Goal: Task Accomplishment & Management: Use online tool/utility

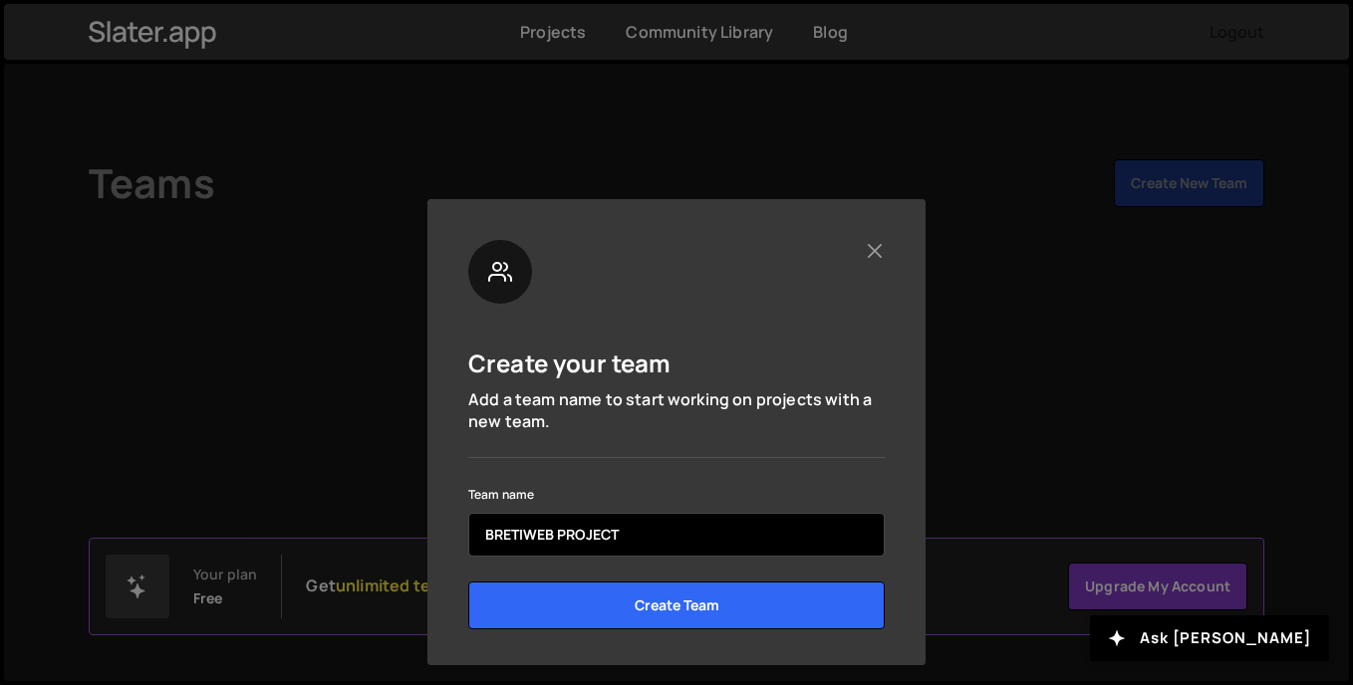
type input "BRETIWEB PROJECT"
click at [468, 582] on input "Create Team" at bounding box center [676, 606] width 416 height 48
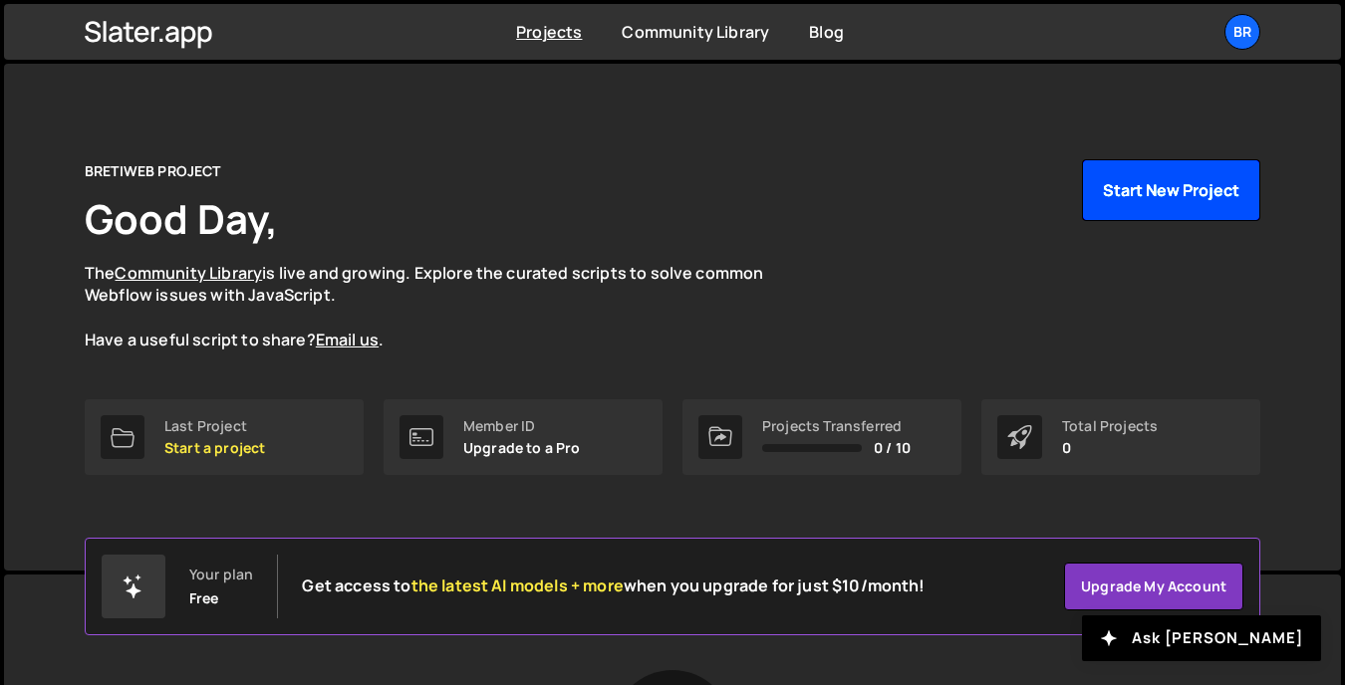
click at [1143, 184] on button "Start New Project" at bounding box center [1171, 190] width 178 height 62
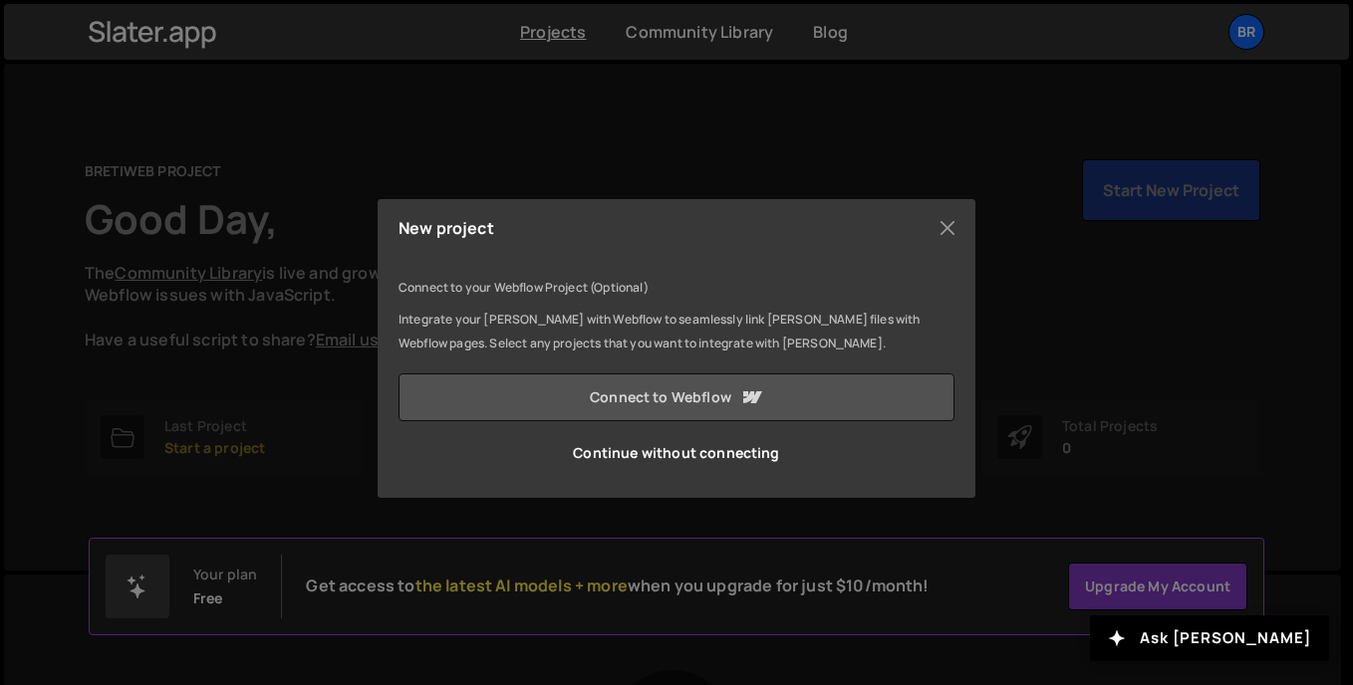
click at [712, 396] on link "Connect to Webflow" at bounding box center [676, 398] width 556 height 48
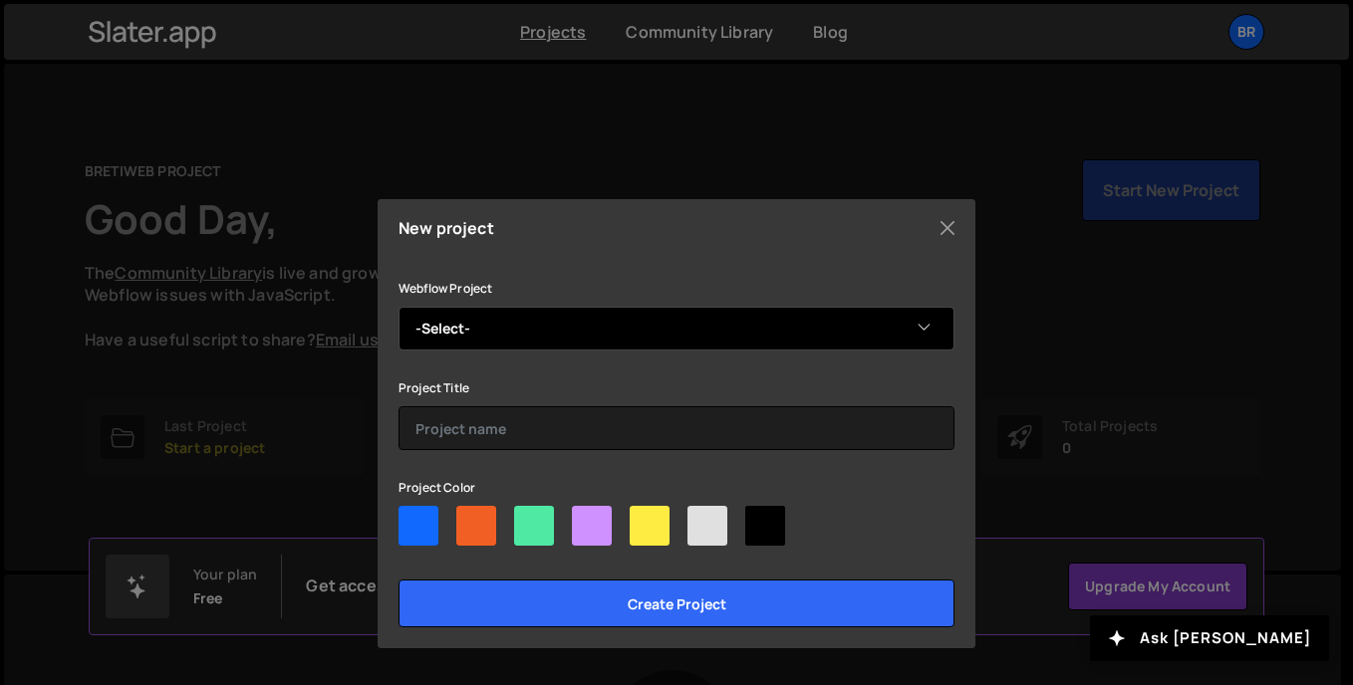
click at [459, 320] on select "-Select- BretiGames" at bounding box center [676, 329] width 556 height 44
select select "68aad987e8ab43bbc4056f9c"
click at [398, 307] on select "-Select- BretiGames" at bounding box center [676, 329] width 556 height 44
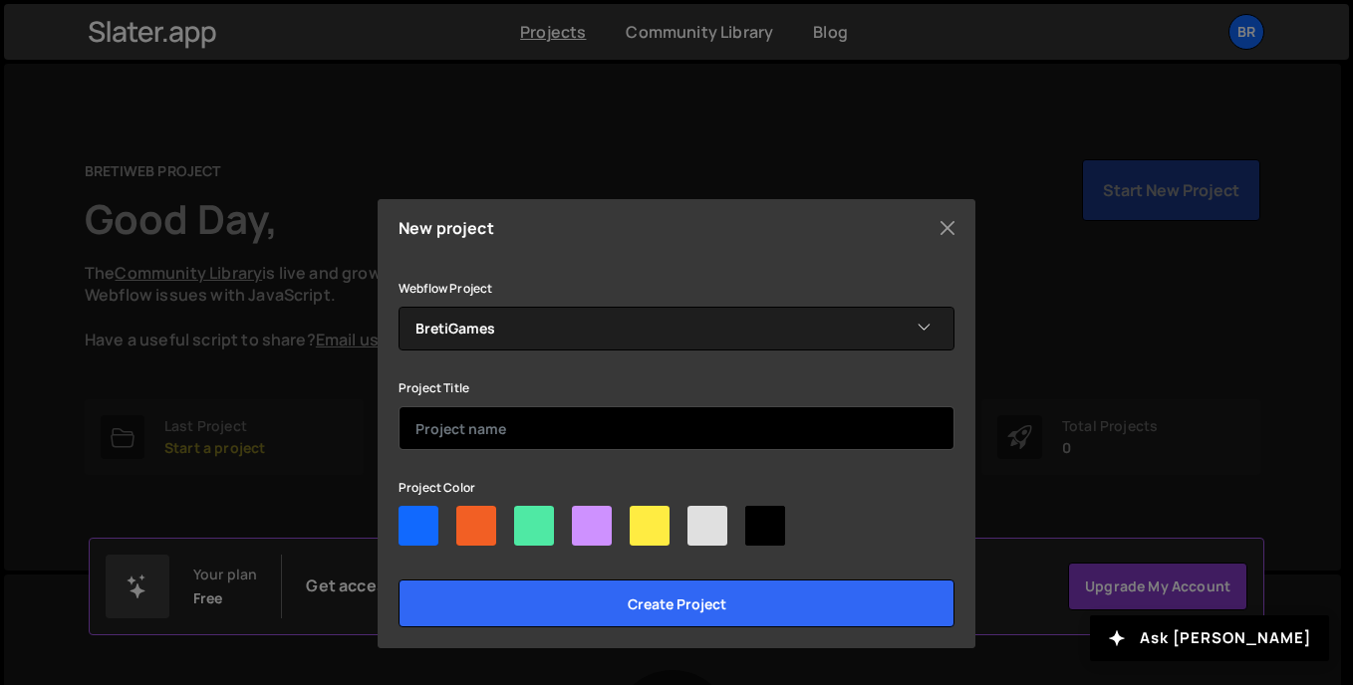
click at [542, 421] on input "text" at bounding box center [676, 428] width 556 height 44
type input "BRETI WEB"
click at [398, 580] on input "Create project" at bounding box center [676, 604] width 556 height 48
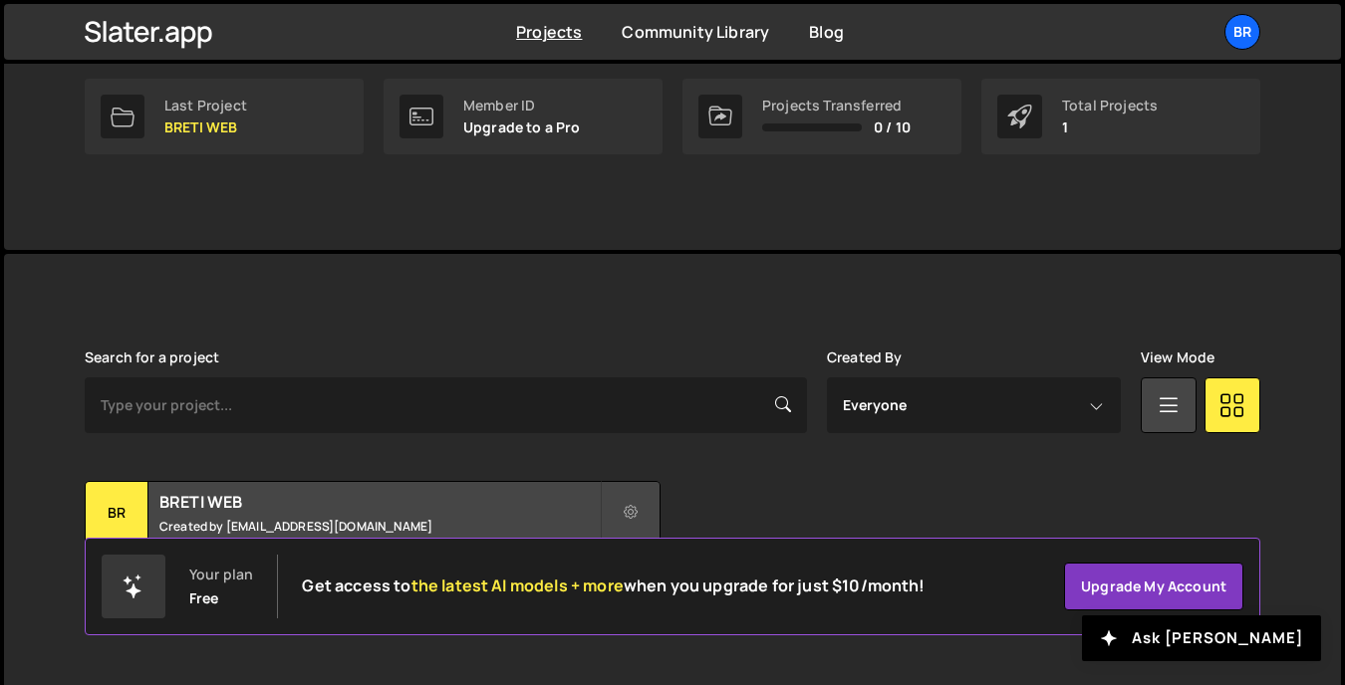
scroll to position [341, 0]
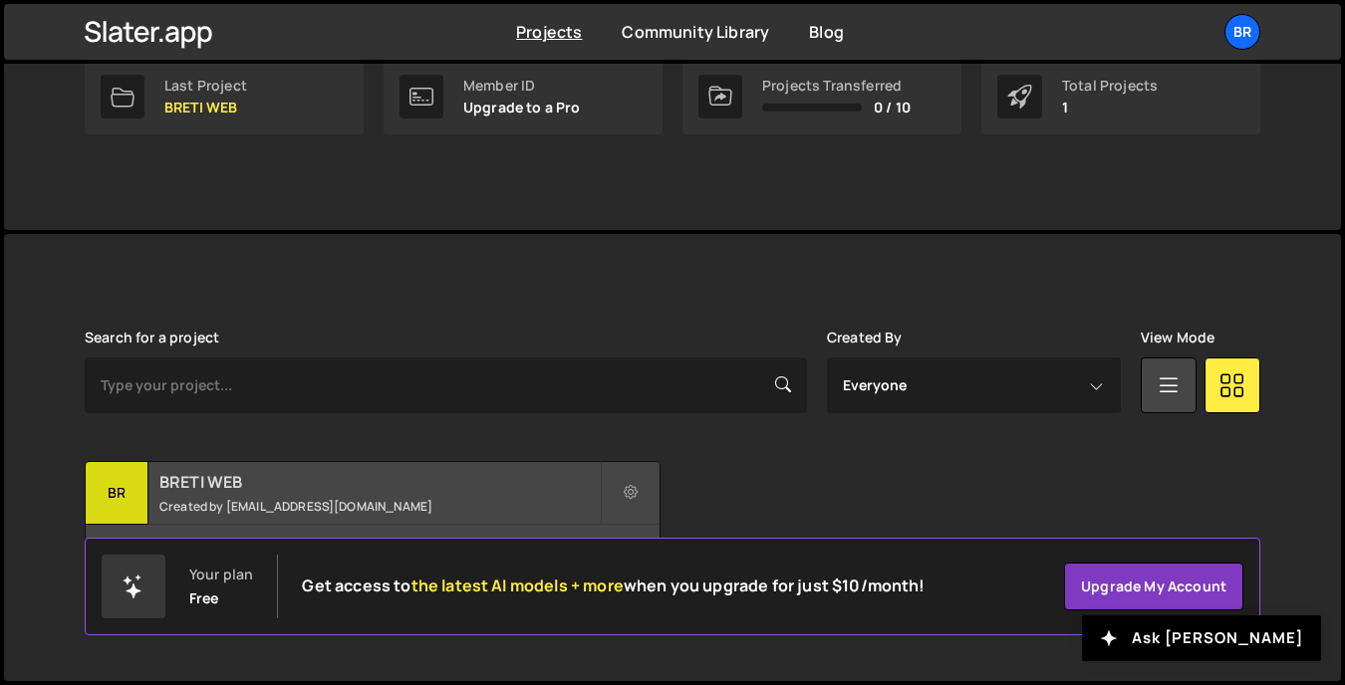
click at [408, 466] on div "BRETI WEB Created by hilmiyusufindra83@gmail.com" at bounding box center [373, 493] width 574 height 62
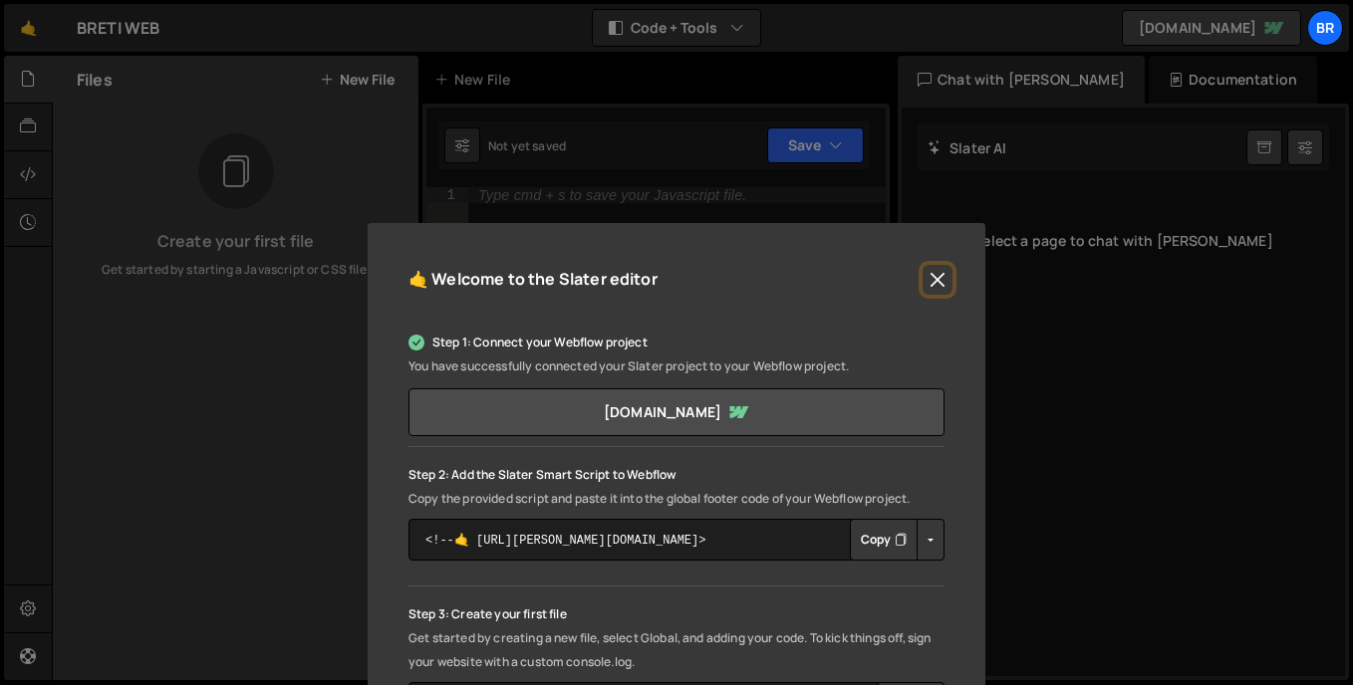
click at [937, 265] on button "Close" at bounding box center [937, 280] width 30 height 30
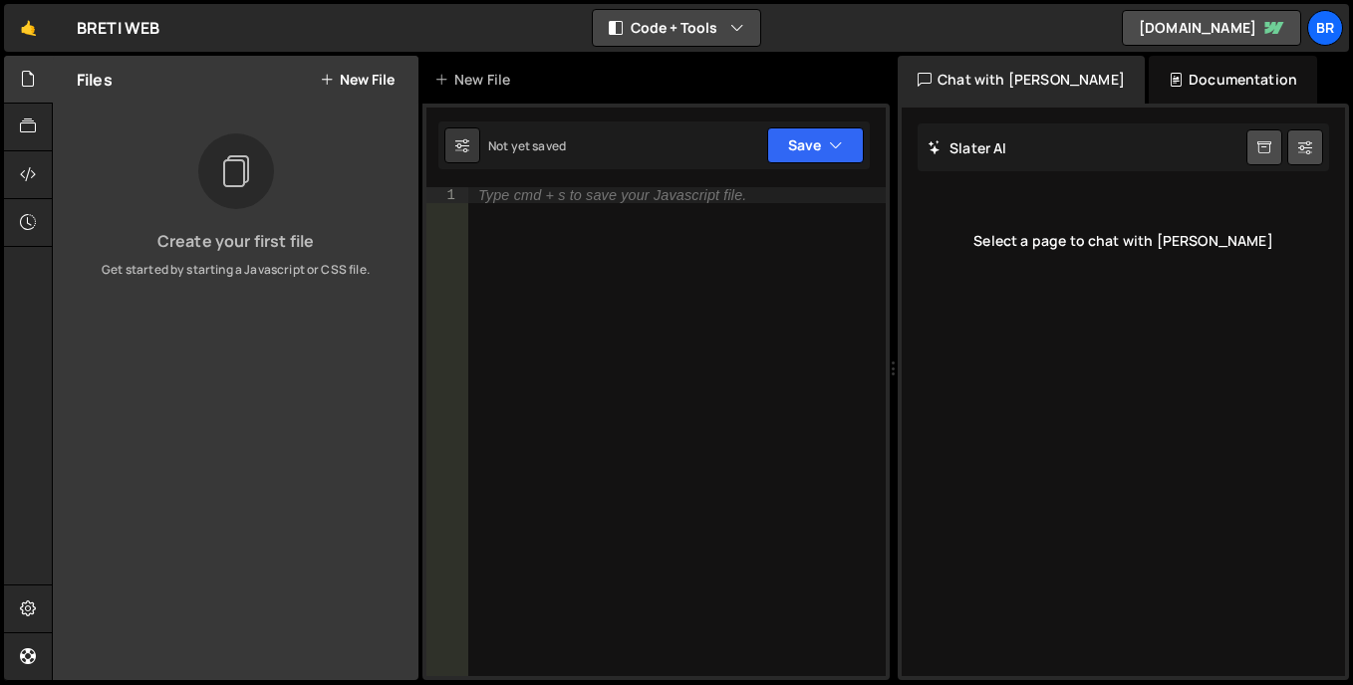
click at [656, 32] on button "Code + Tools" at bounding box center [676, 28] width 167 height 36
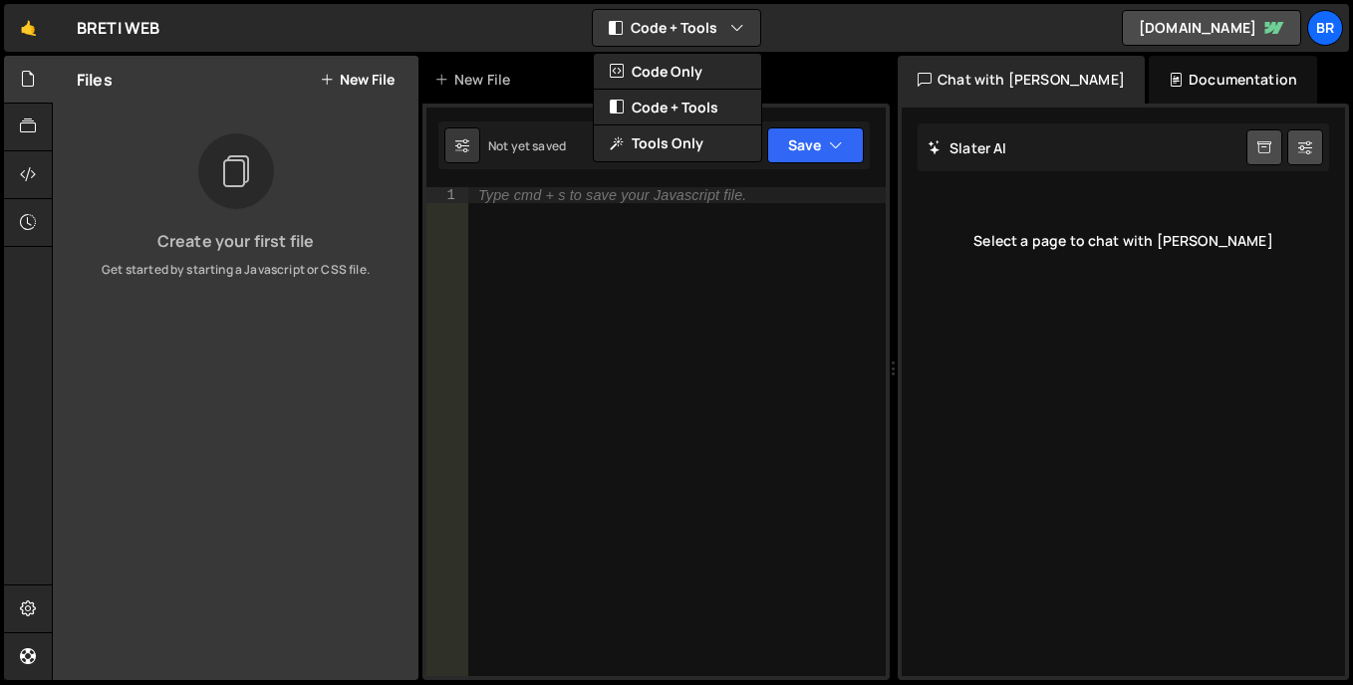
click at [483, 319] on div "Type cmd + s to save your Javascript file." at bounding box center [676, 447] width 417 height 521
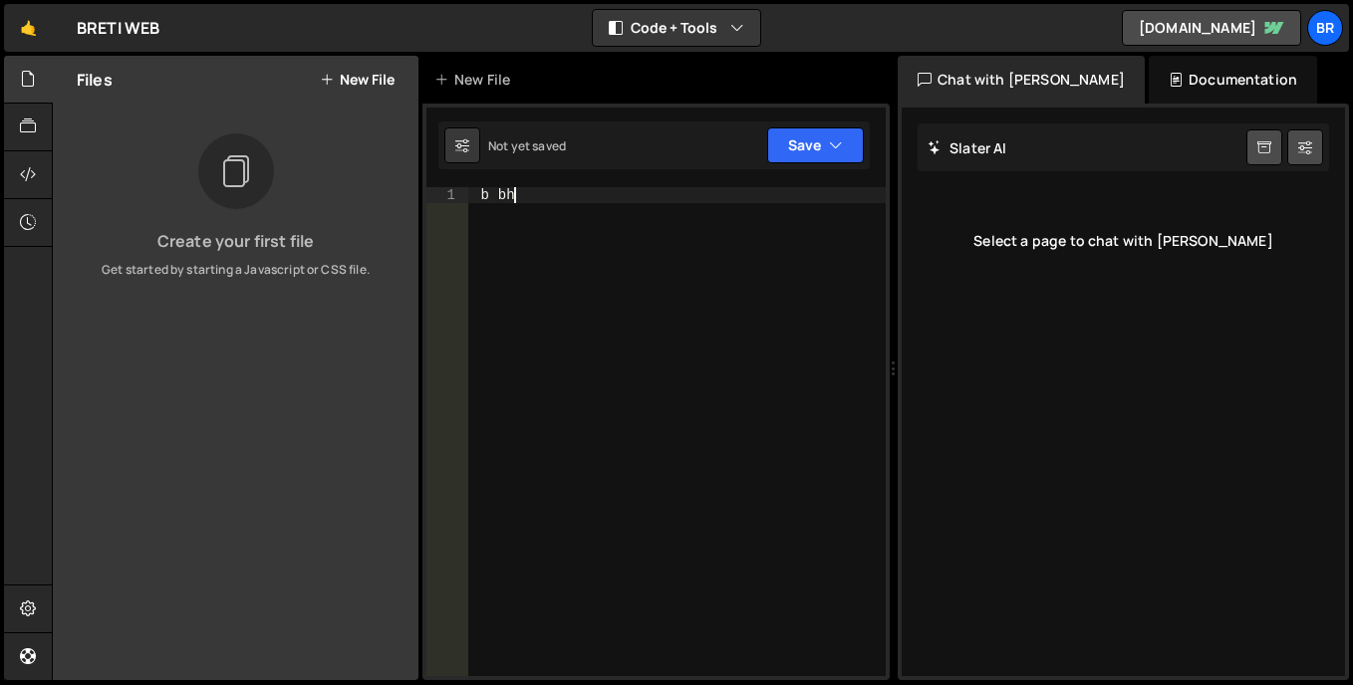
scroll to position [0, 1]
type textarea "b"
click at [36, 127] on icon at bounding box center [28, 127] width 16 height 22
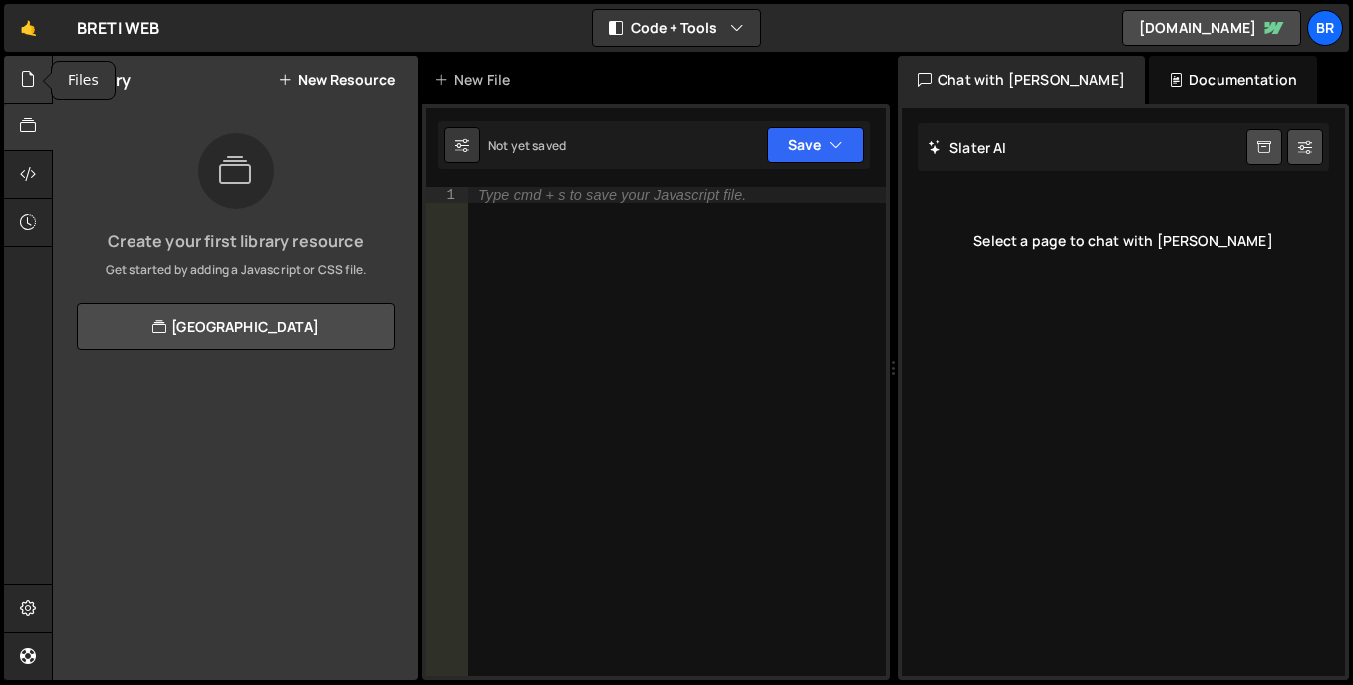
click at [29, 68] on icon at bounding box center [28, 79] width 16 height 22
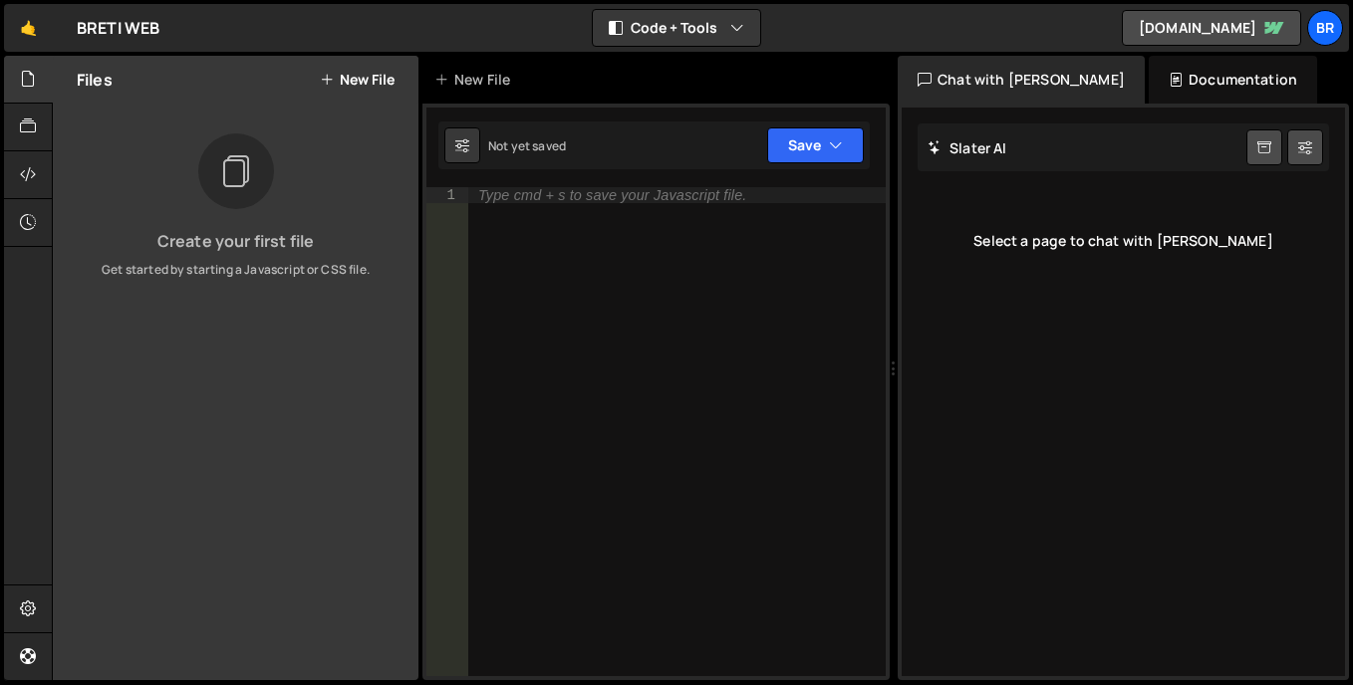
click at [372, 74] on button "New File" at bounding box center [357, 80] width 75 height 16
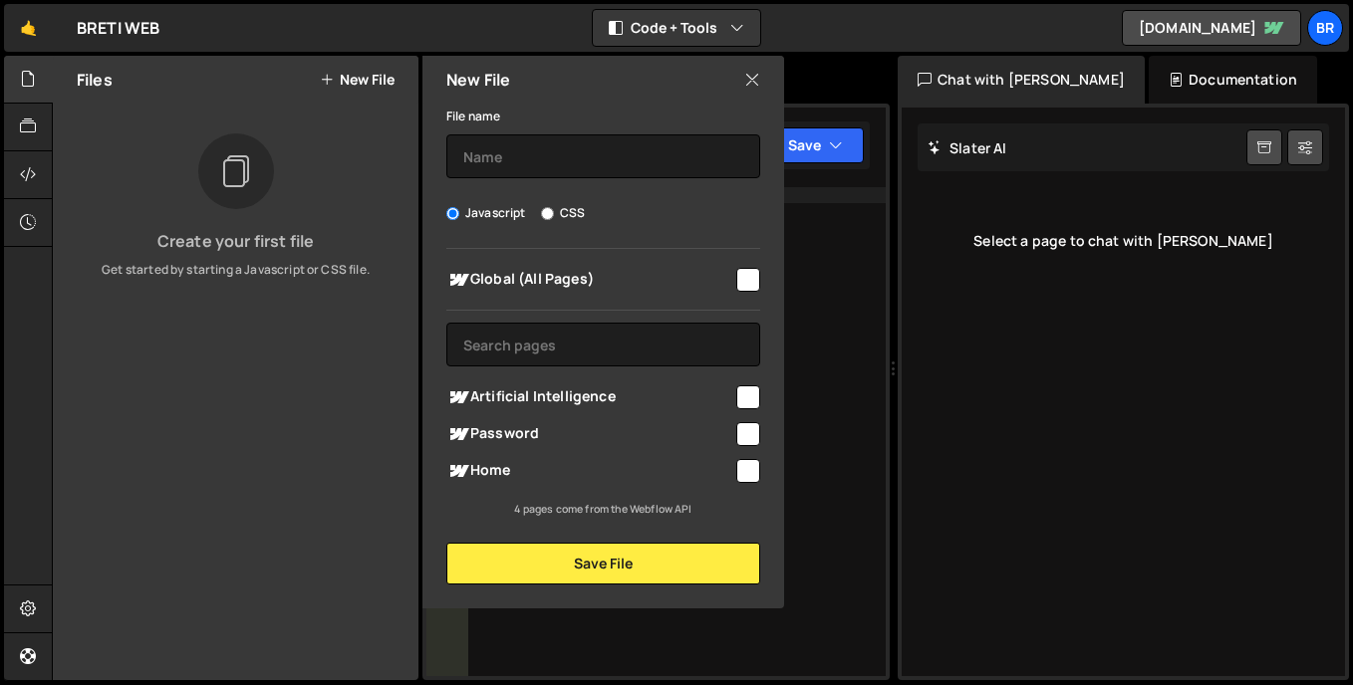
click at [723, 282] on span "Global (All Pages)" at bounding box center [589, 280] width 287 height 24
click at [740, 282] on input "checkbox" at bounding box center [748, 280] width 24 height 24
checkbox input "false"
click at [751, 442] on input "checkbox" at bounding box center [748, 434] width 24 height 24
click at [749, 442] on input "checkbox" at bounding box center [748, 434] width 24 height 24
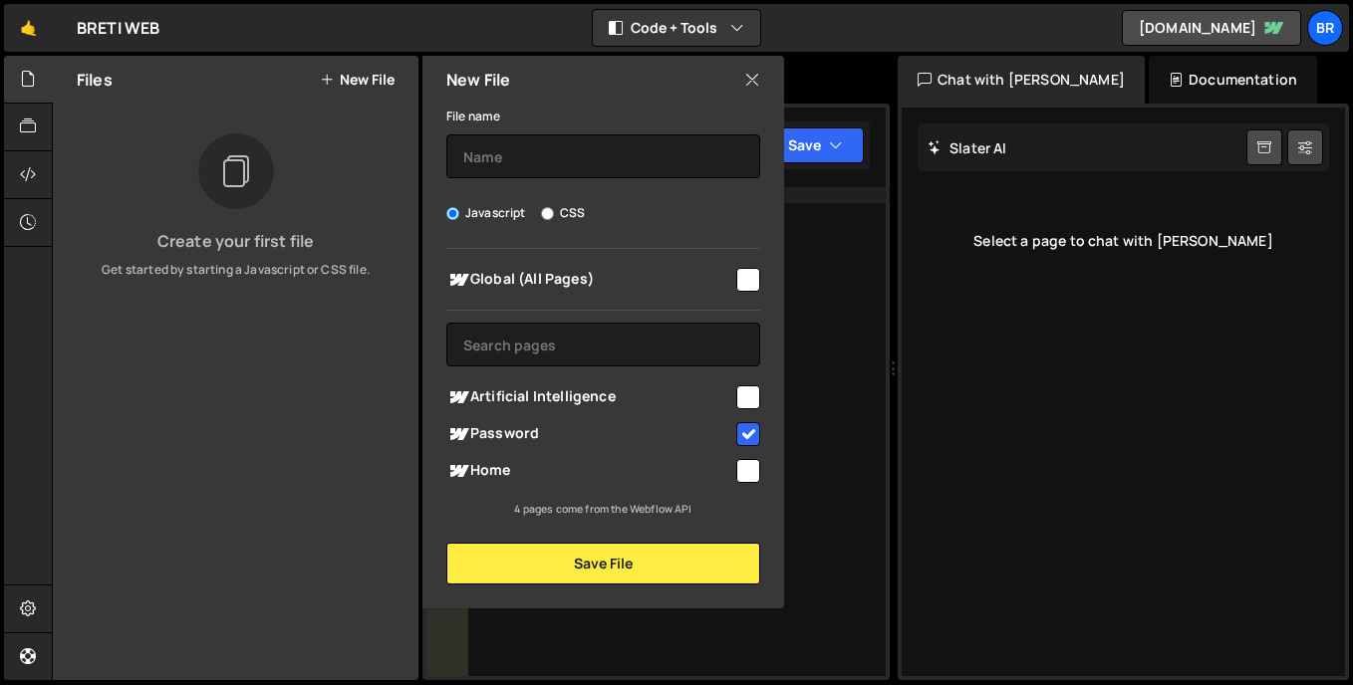
checkbox input "false"
click at [642, 371] on div "Global (All Pages) Artificial Intelligence" at bounding box center [603, 383] width 362 height 269
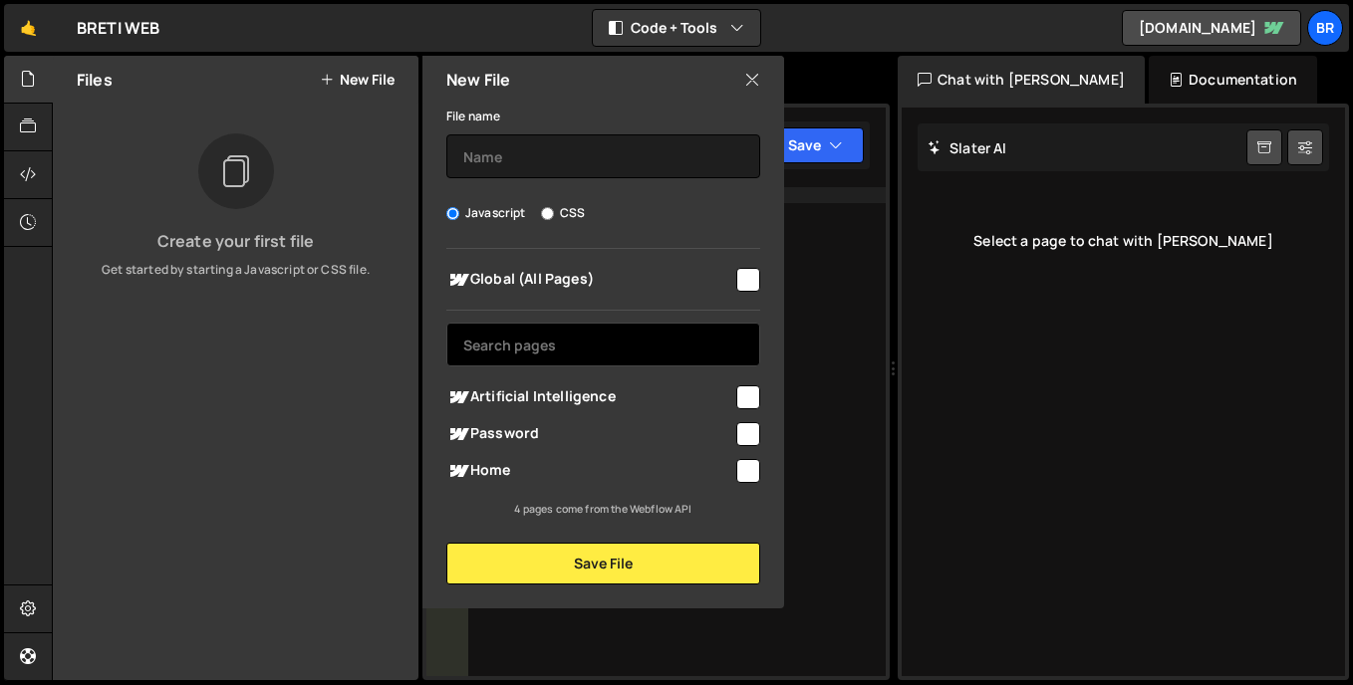
click at [635, 365] on input "text" at bounding box center [603, 345] width 314 height 44
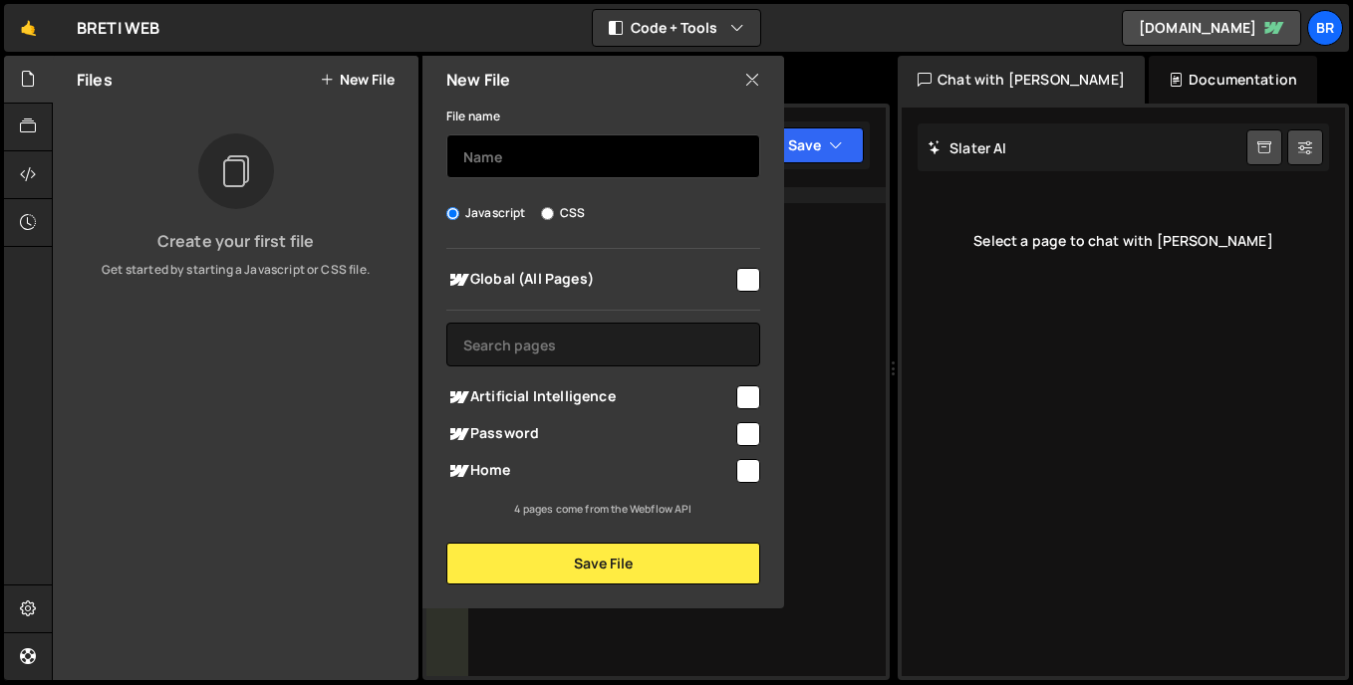
click at [640, 155] on input "text" at bounding box center [603, 156] width 314 height 44
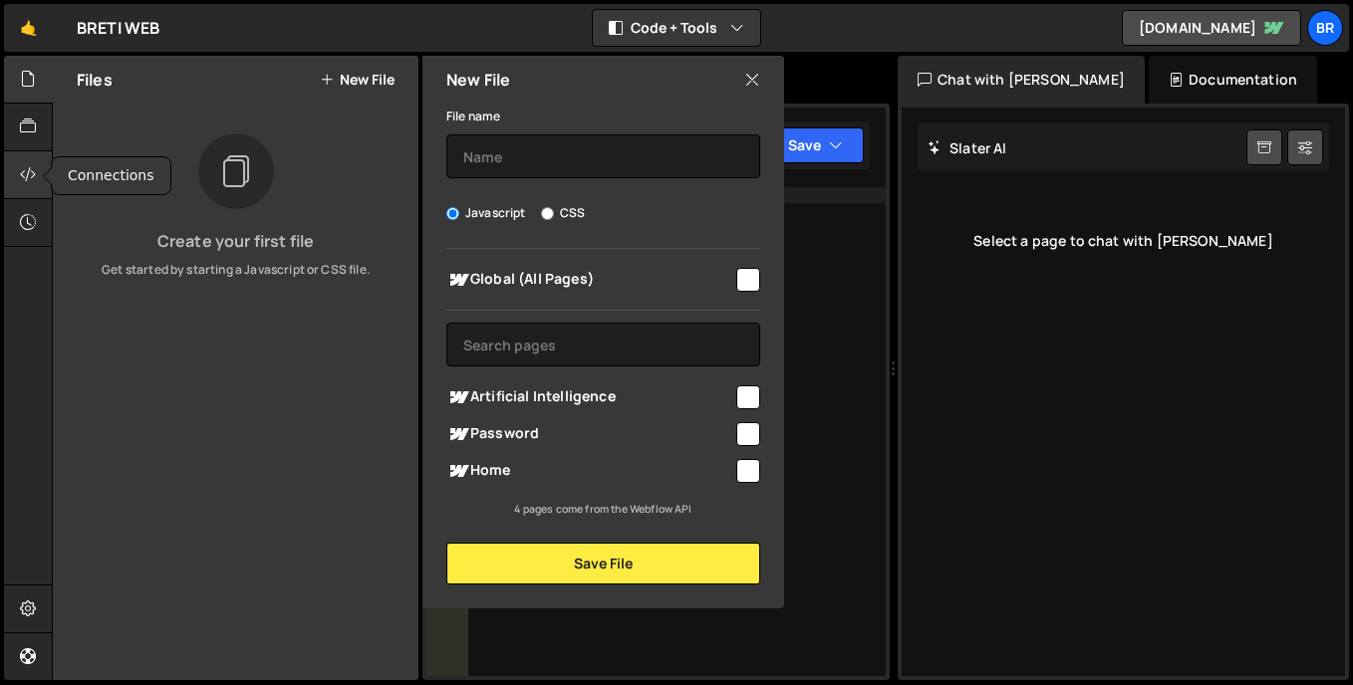
click at [8, 171] on div at bounding box center [28, 175] width 49 height 48
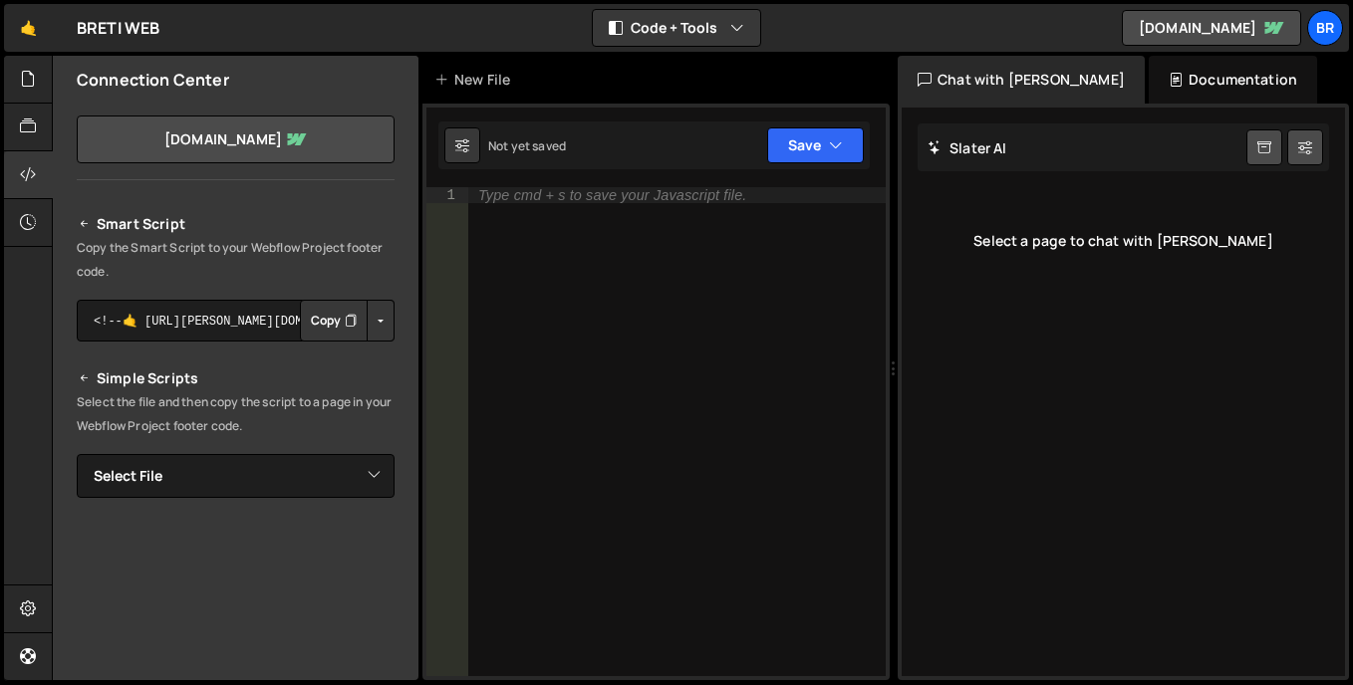
scroll to position [199, 0]
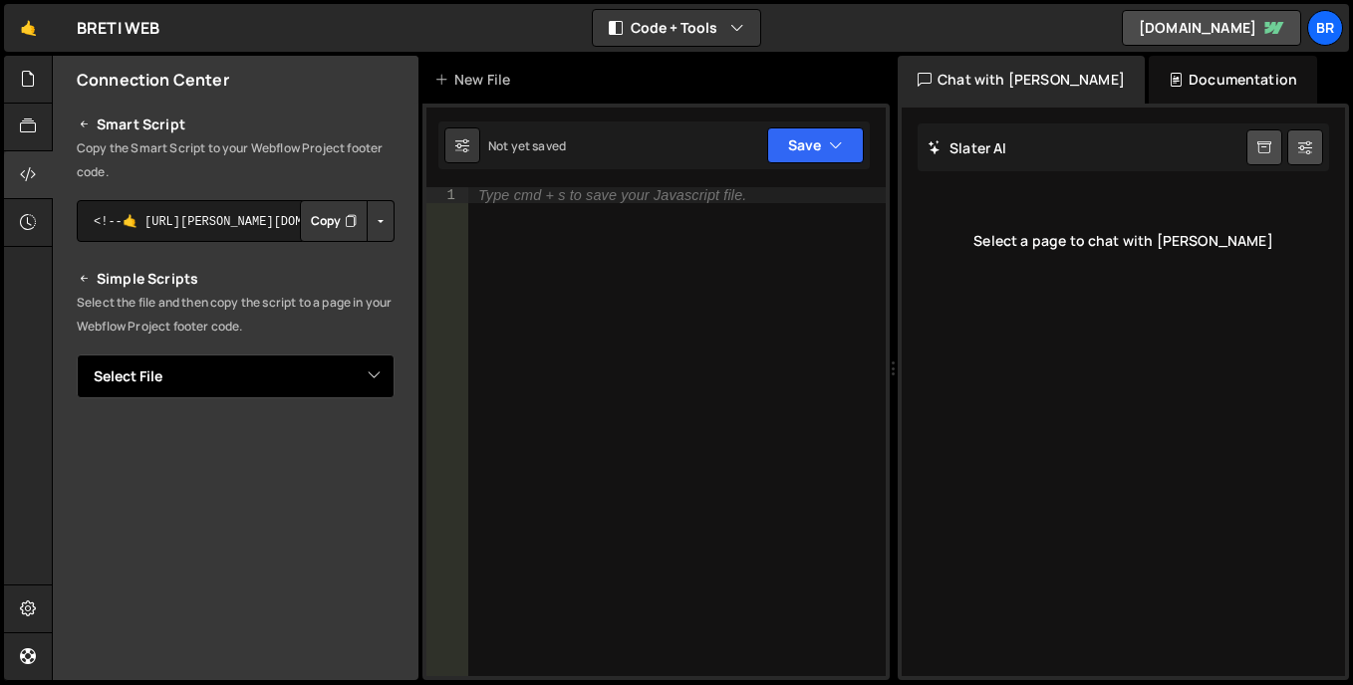
click at [229, 388] on select "Select File" at bounding box center [236, 377] width 318 height 44
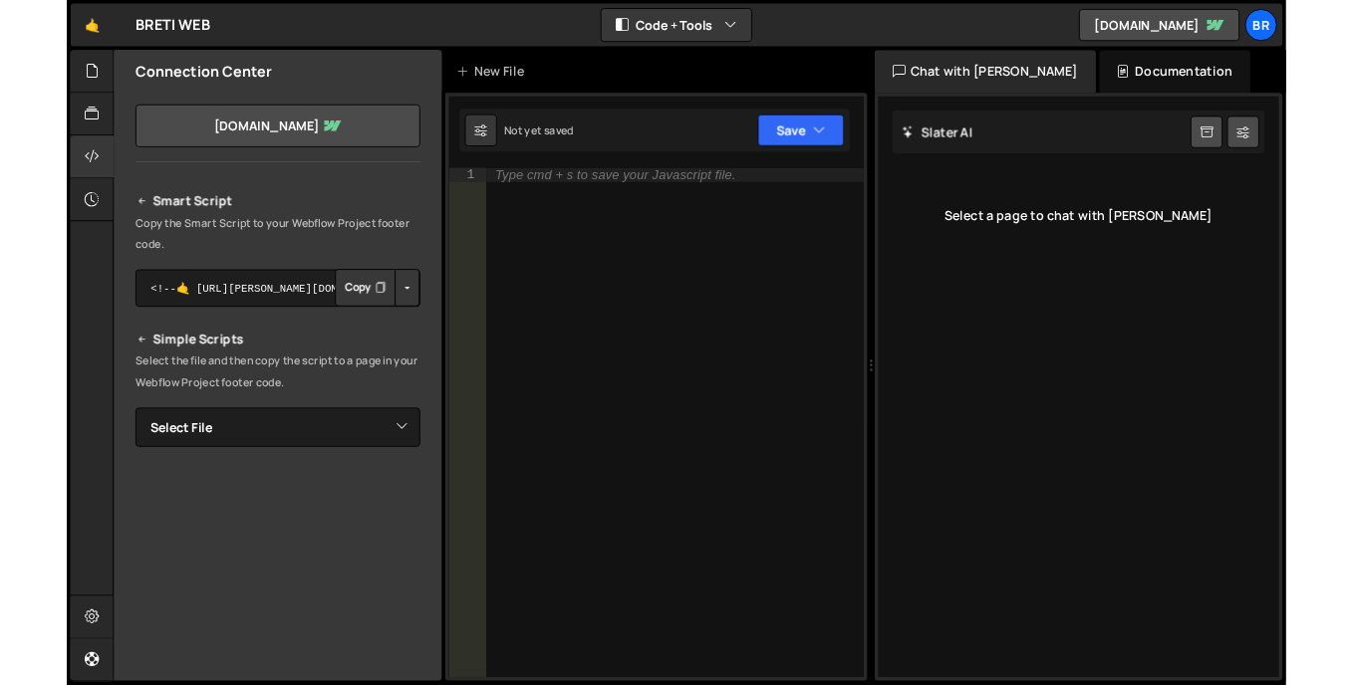
scroll to position [372, 0]
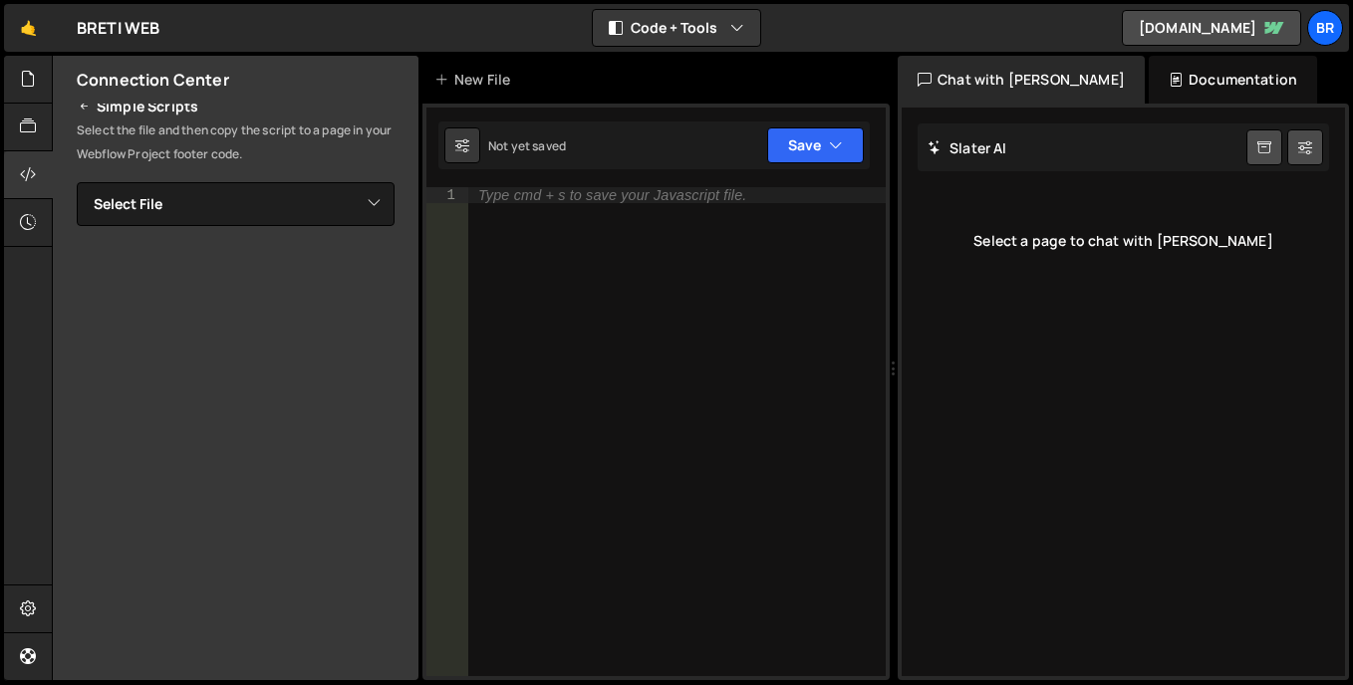
click at [1152, 223] on div "Select a page to chat with [PERSON_NAME]" at bounding box center [1122, 241] width 411 height 80
drag, startPoint x: 1152, startPoint y: 223, endPoint x: 1117, endPoint y: 246, distance: 42.6
click at [1117, 246] on div "Select a page to chat with [PERSON_NAME]" at bounding box center [1122, 241] width 411 height 80
click at [806, 151] on button "Save" at bounding box center [815, 145] width 97 height 36
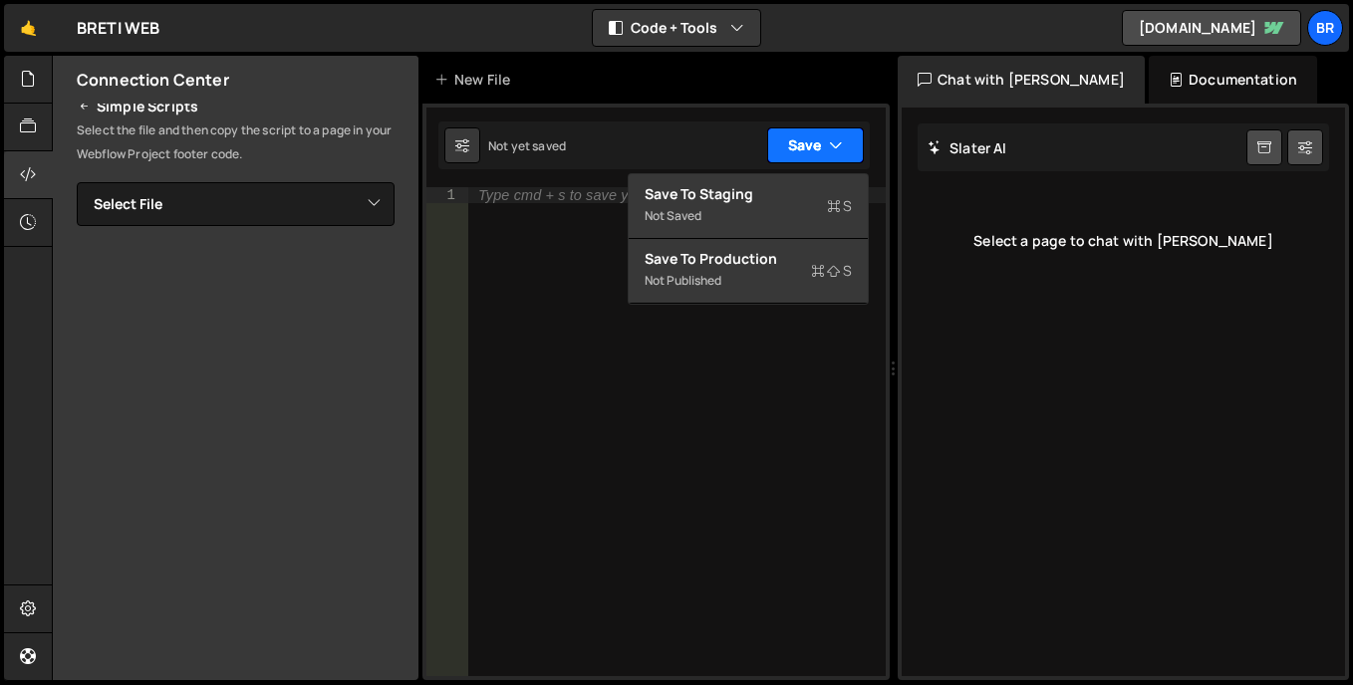
click at [837, 148] on icon "button" at bounding box center [836, 145] width 14 height 20
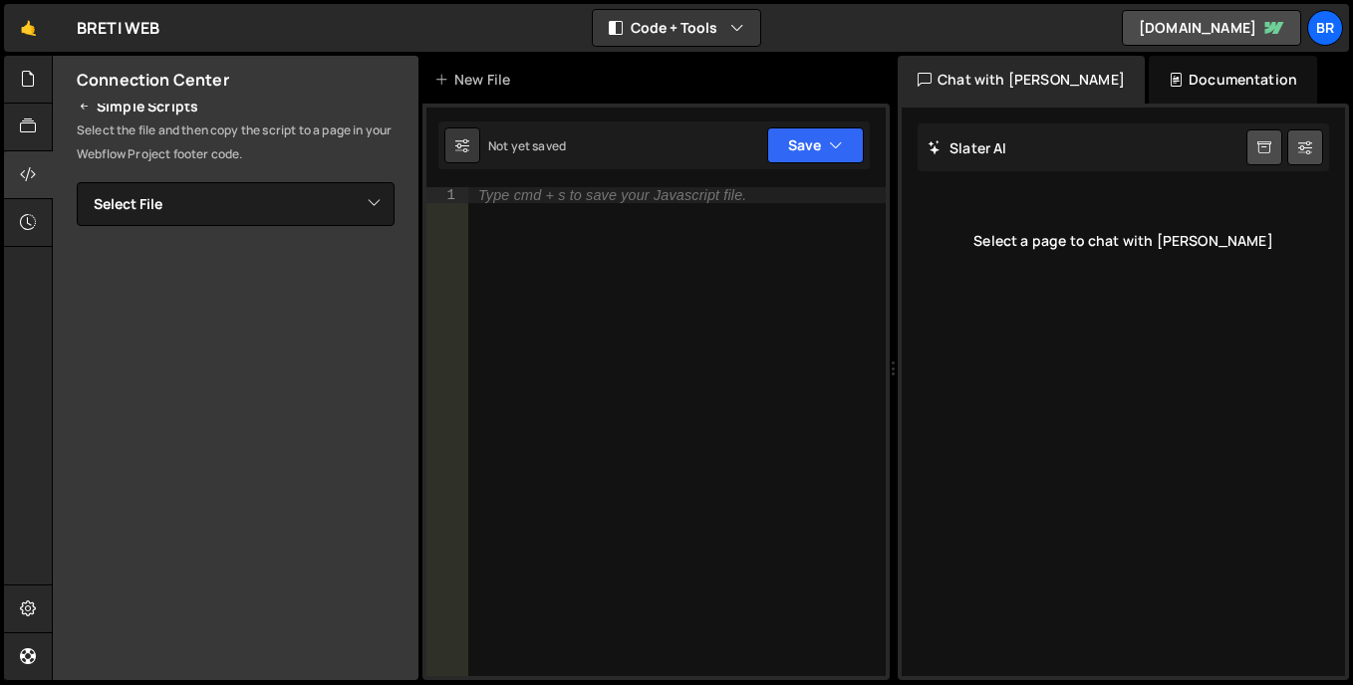
click at [555, 206] on div "Type cmd + s to save your Javascript file." at bounding box center [676, 447] width 417 height 521
click at [30, 110] on div at bounding box center [28, 128] width 49 height 48
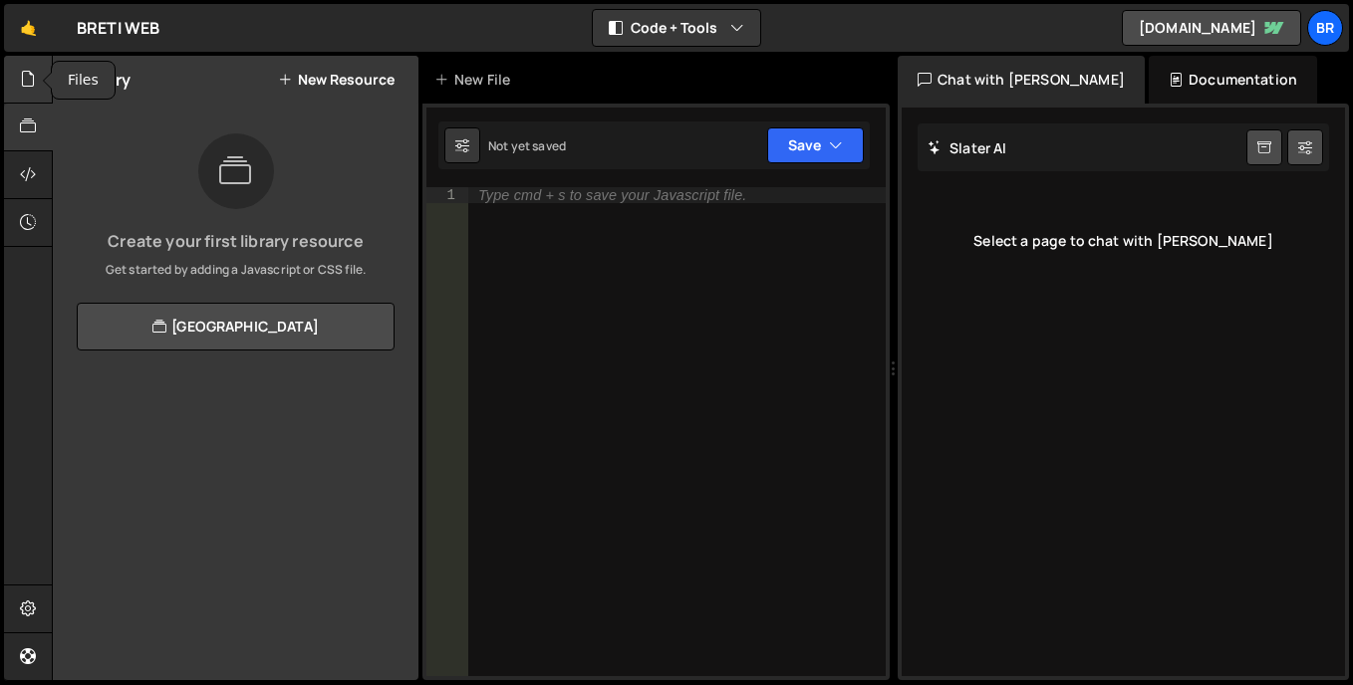
click at [24, 87] on icon at bounding box center [28, 79] width 16 height 22
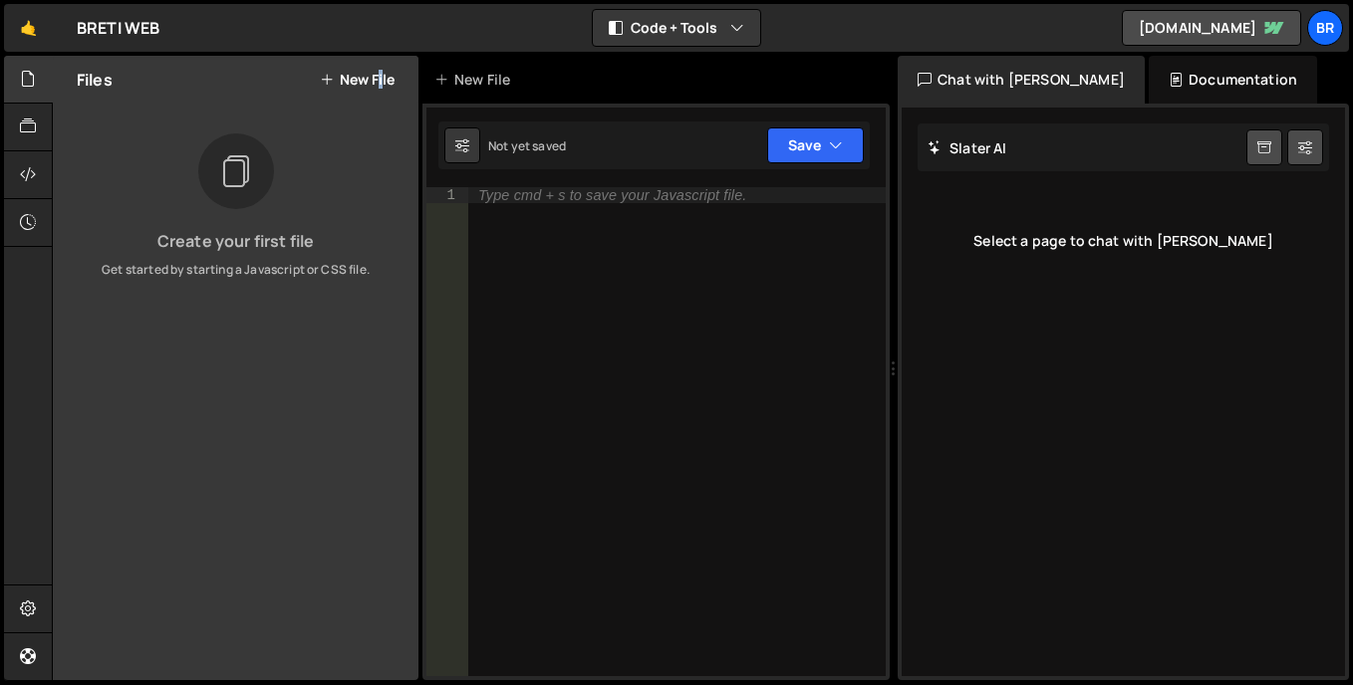
click at [374, 101] on div "Files New File" at bounding box center [236, 80] width 366 height 48
drag, startPoint x: 374, startPoint y: 101, endPoint x: 360, endPoint y: 83, distance: 22.7
click at [360, 83] on button "New File" at bounding box center [357, 80] width 75 height 16
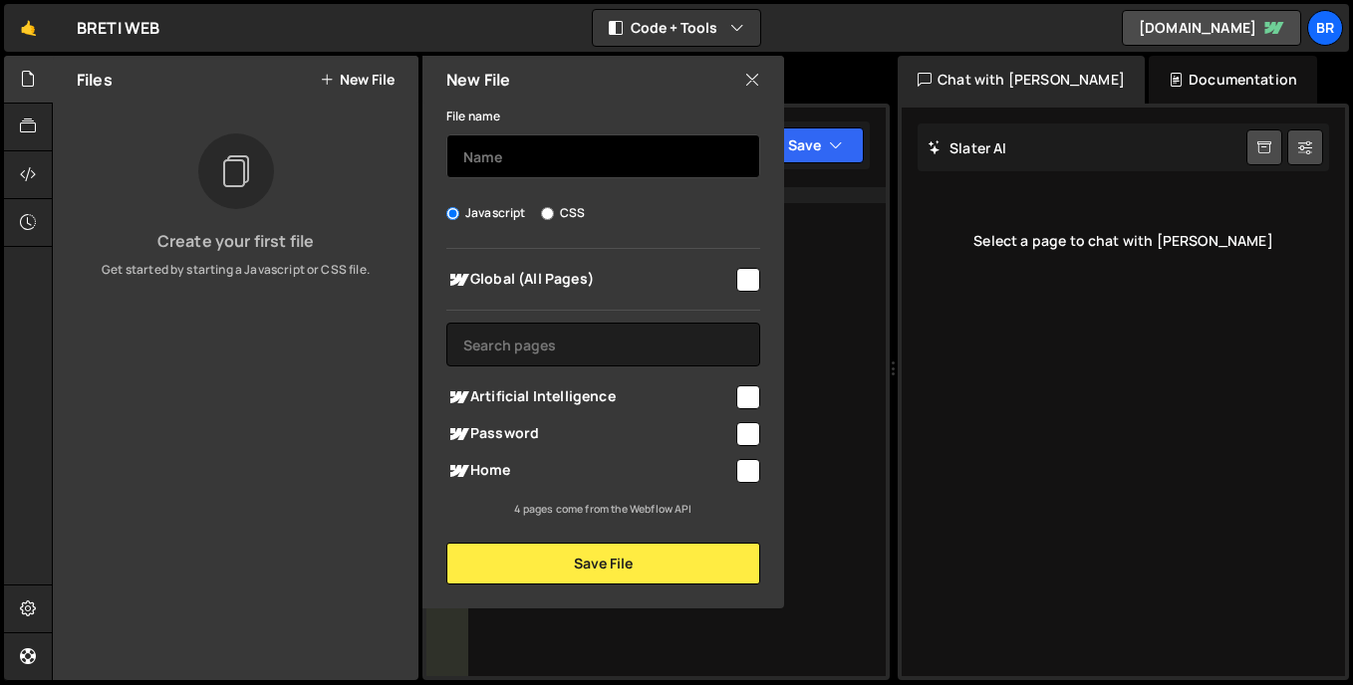
click at [554, 157] on input "text" at bounding box center [603, 156] width 314 height 44
click at [544, 208] on input "CSS" at bounding box center [547, 213] width 13 height 13
radio input "true"
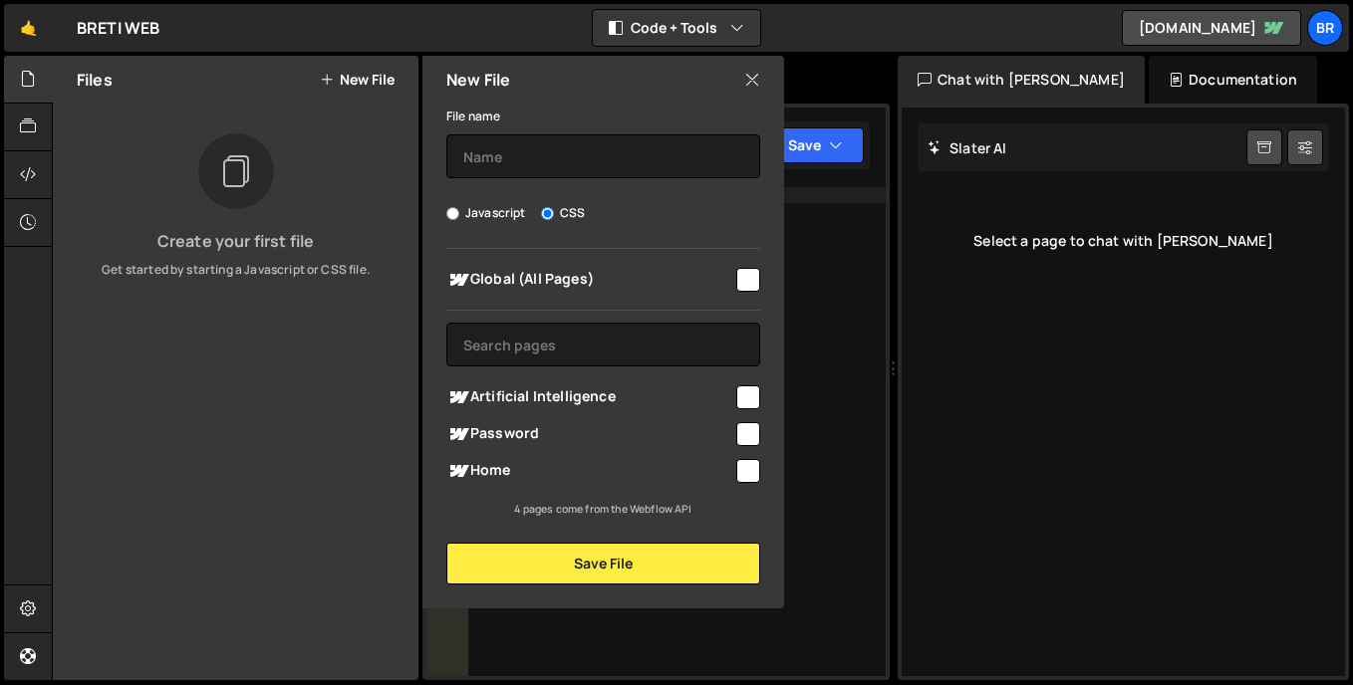
click at [484, 213] on label "Javascript" at bounding box center [486, 213] width 80 height 20
click at [459, 213] on input "Javascript" at bounding box center [452, 213] width 13 height 13
radio input "true"
click at [546, 211] on input "CSS" at bounding box center [547, 213] width 13 height 13
radio input "true"
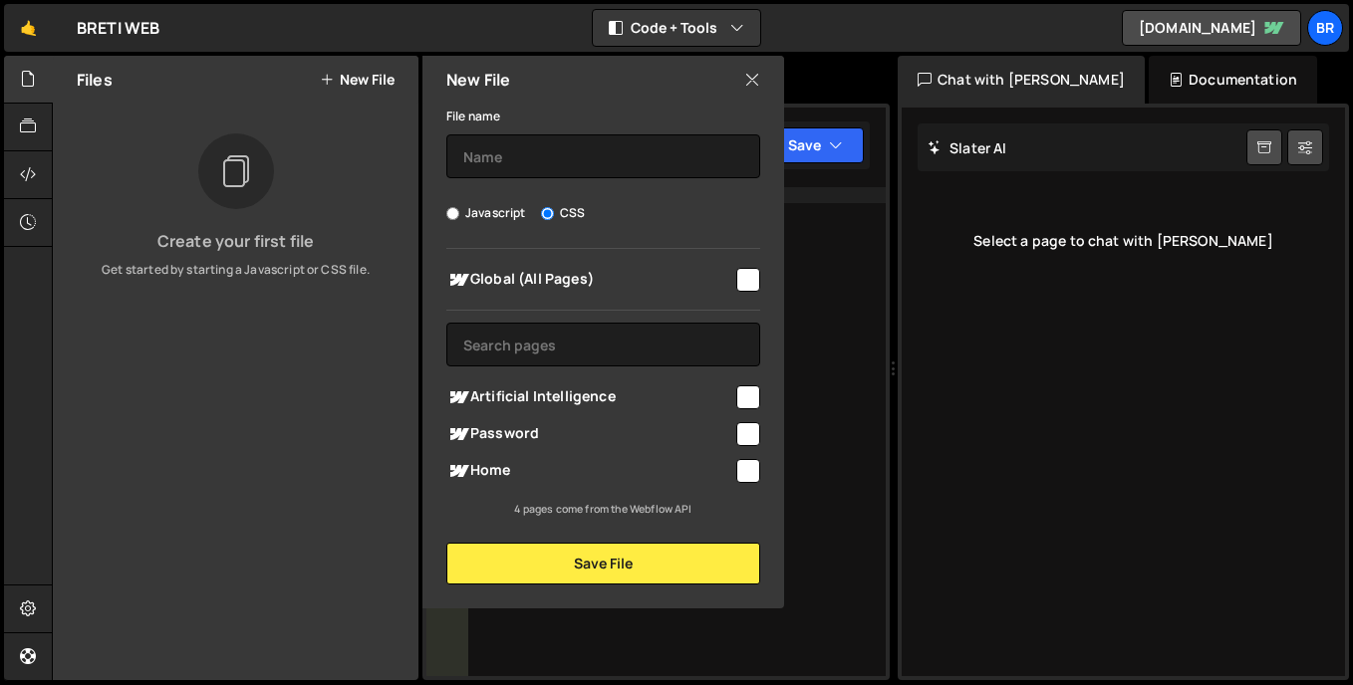
click at [462, 210] on label "Javascript" at bounding box center [486, 213] width 80 height 20
click at [459, 210] on input "Javascript" at bounding box center [452, 213] width 13 height 13
radio input "true"
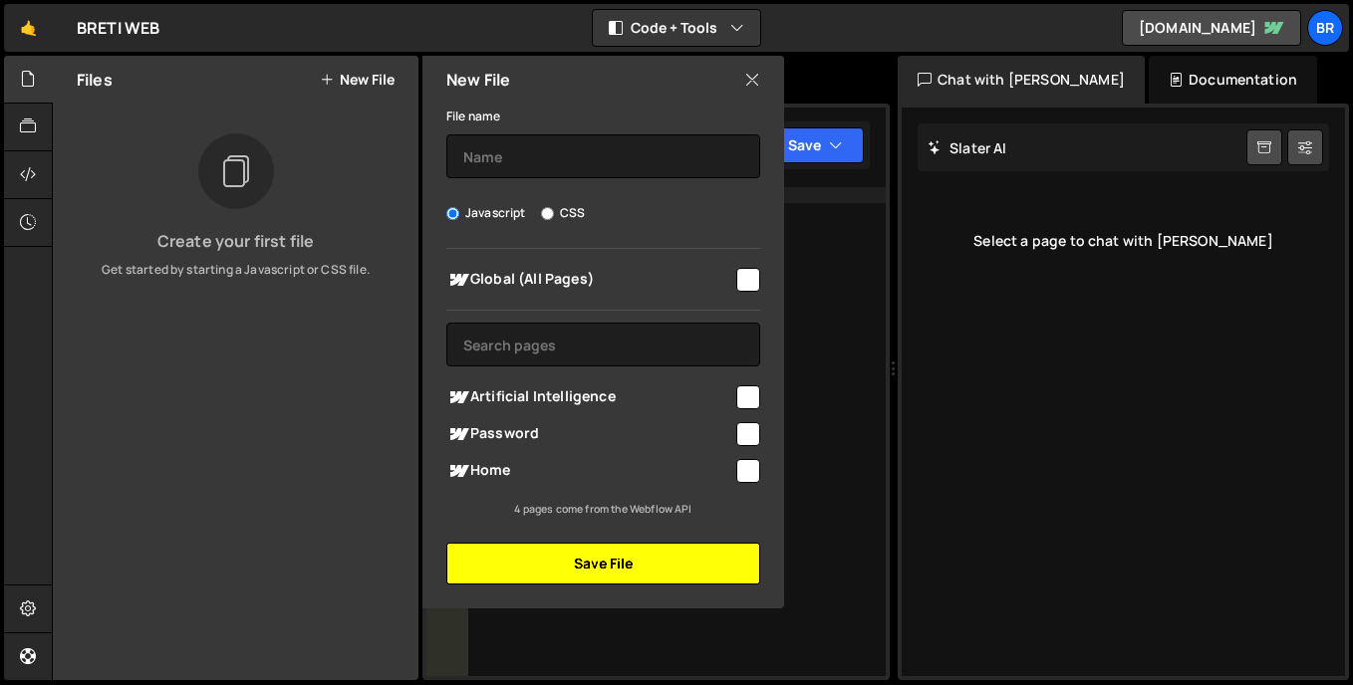
click at [573, 550] on button "Save File" at bounding box center [603, 564] width 314 height 42
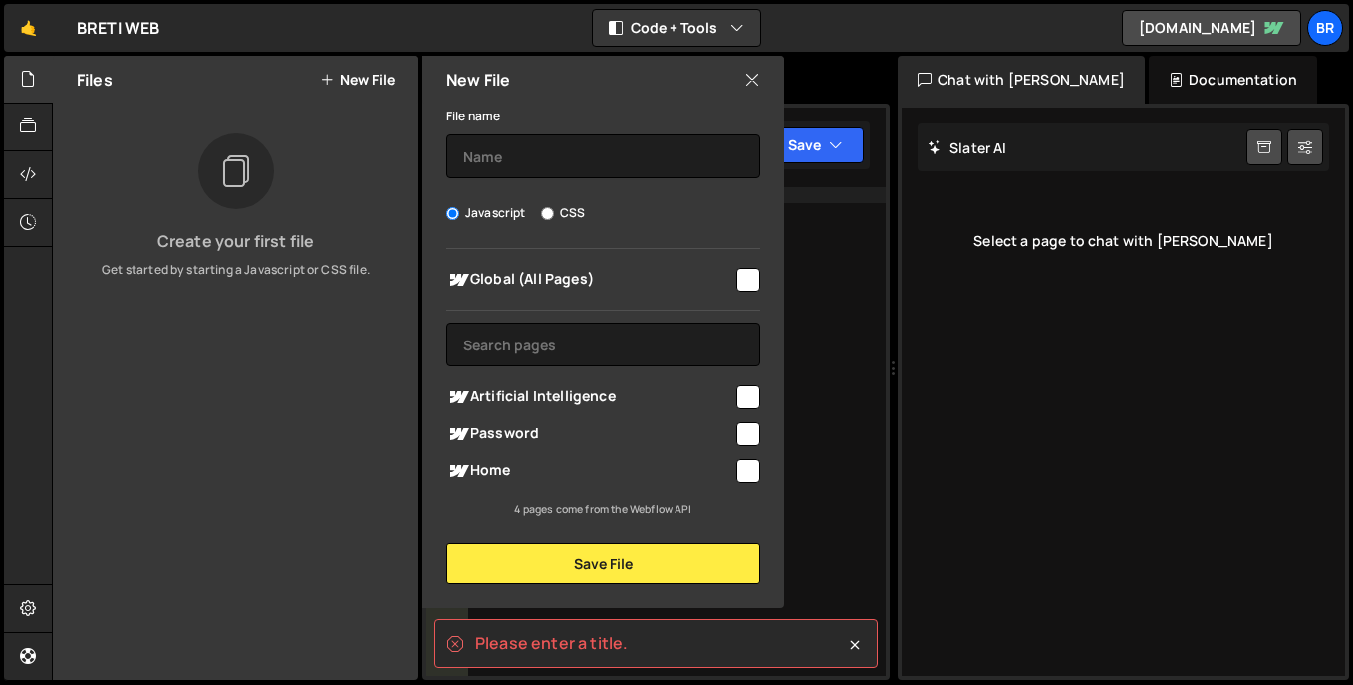
click at [741, 82] on div "New File" at bounding box center [603, 80] width 362 height 48
click at [750, 82] on icon at bounding box center [752, 80] width 16 height 22
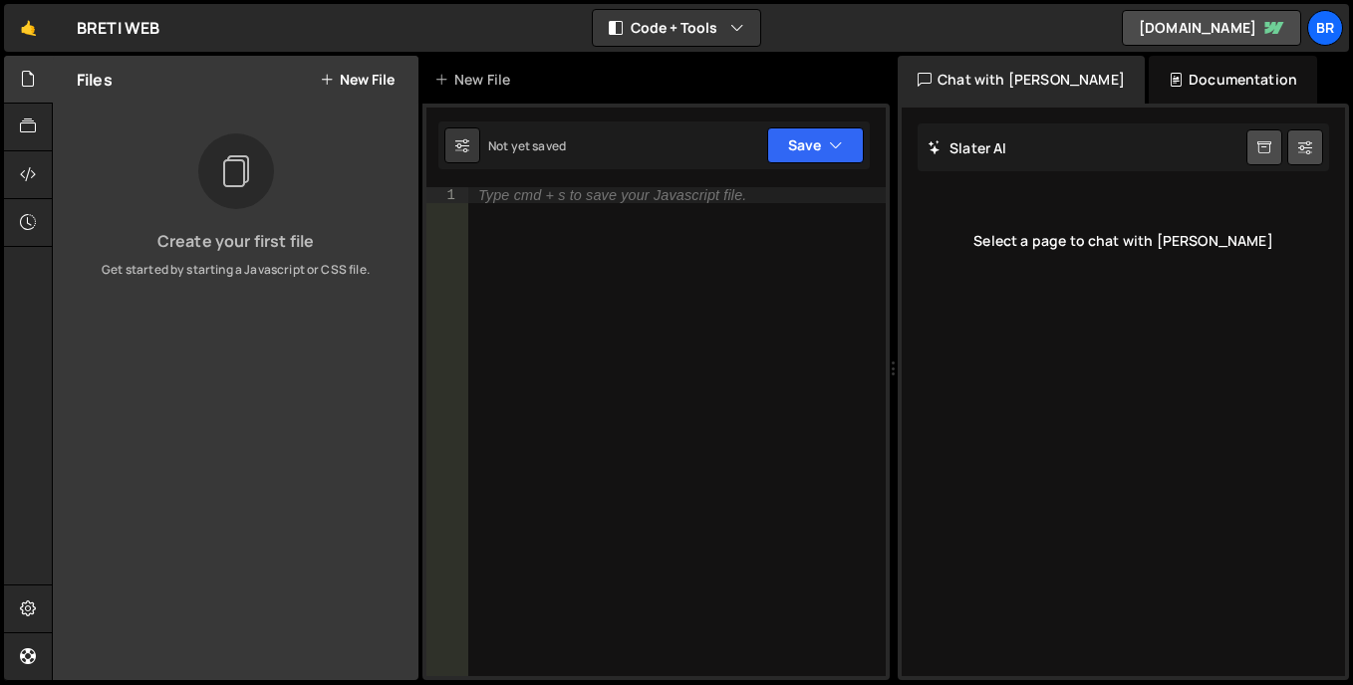
click at [610, 202] on div "Type cmd + s to save your Javascript file." at bounding box center [612, 195] width 268 height 14
